Goal: Check status: Check status

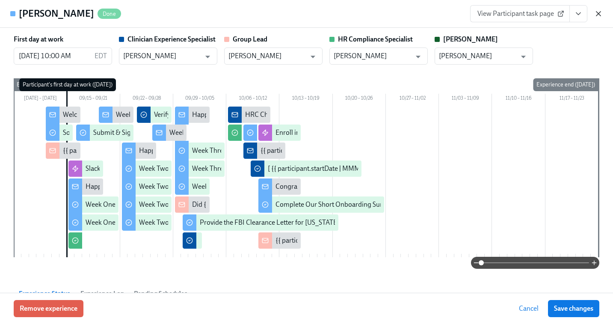
click at [599, 12] on icon "button" at bounding box center [598, 13] width 9 height 9
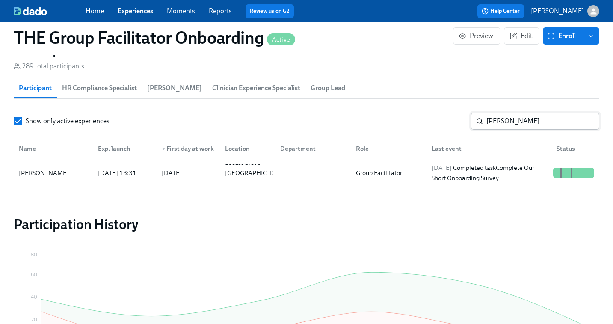
click at [521, 120] on input "[PERSON_NAME]" at bounding box center [542, 120] width 113 height 17
type input "[PERSON_NAME]"
click at [499, 162] on div "[PERSON_NAME] [DATE] 09:21 2025/08/18 Monticello NY US Group Facilitator [DATE]…" at bounding box center [306, 173] width 585 height 24
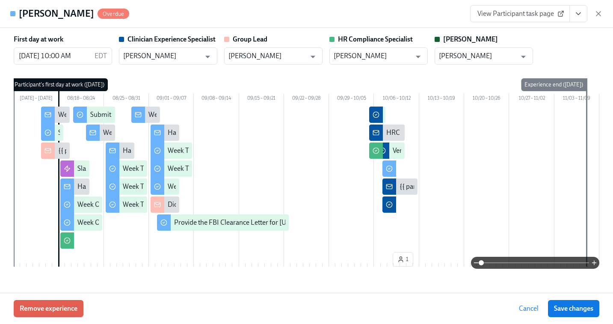
click at [582, 13] on icon "View task page" at bounding box center [578, 13] width 9 height 9
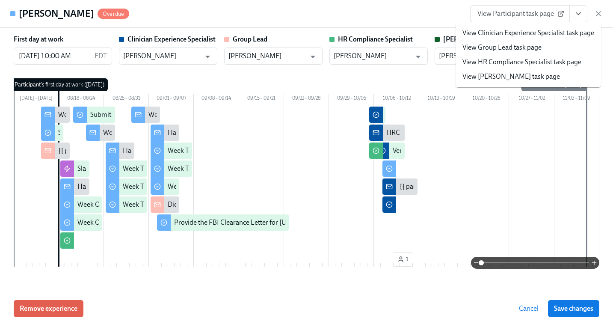
click at [551, 35] on link "View Clinician Experience Specialist task page" at bounding box center [528, 32] width 132 height 9
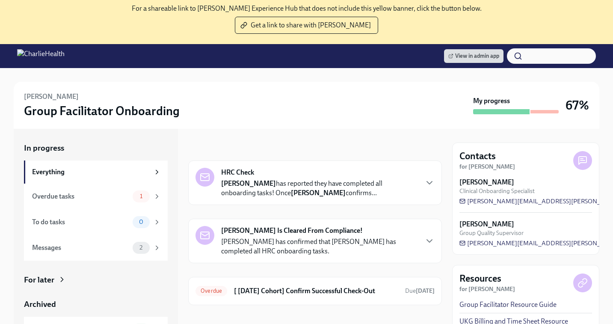
scroll to position [96, 0]
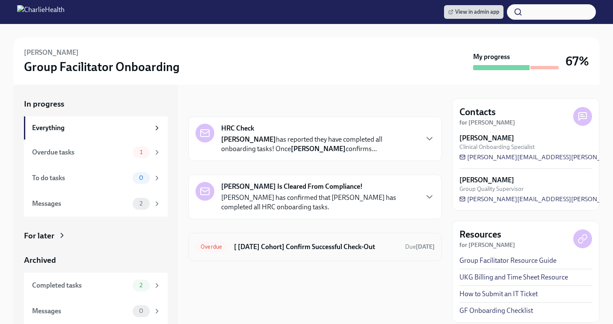
click at [256, 243] on h6 "[ [DATE] Cohort] Confirm Successful Check-Out" at bounding box center [316, 246] width 164 height 9
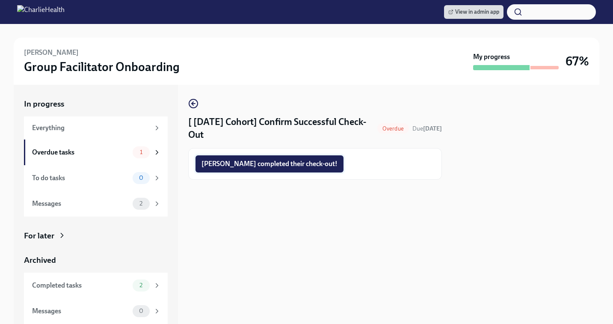
click at [250, 159] on button "Carmen completed their check-out!" at bounding box center [269, 163] width 148 height 17
